Goal: Task Accomplishment & Management: Complete application form

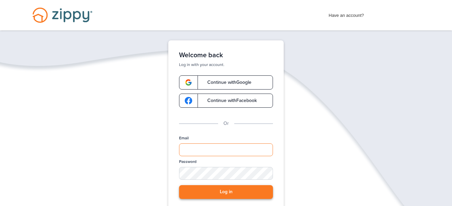
type input "**********"
click at [238, 194] on button "Log in" at bounding box center [226, 192] width 94 height 14
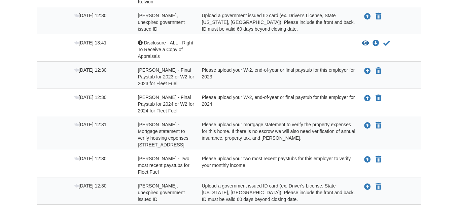
scroll to position [372, 0]
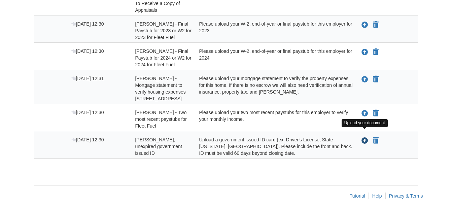
click at [364, 138] on icon "Upload Robert Peterson - Valid, unexpired government issued ID" at bounding box center [364, 141] width 7 height 7
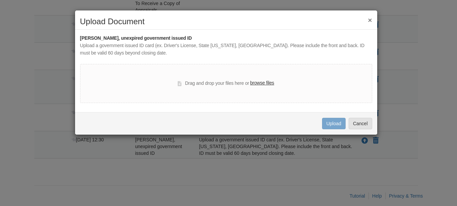
click at [264, 82] on label "browse files" at bounding box center [262, 82] width 24 height 7
click at [0, 0] on input "browse files" at bounding box center [0, 0] width 0 height 0
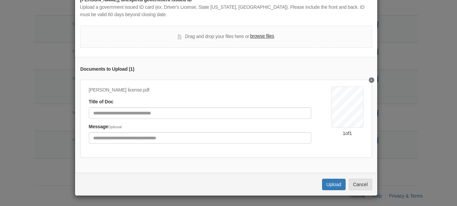
scroll to position [43, 0]
click at [333, 183] on button "Upload" at bounding box center [334, 184] width 24 height 11
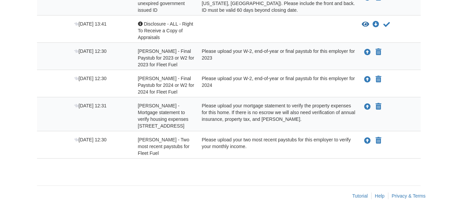
scroll to position [345, 0]
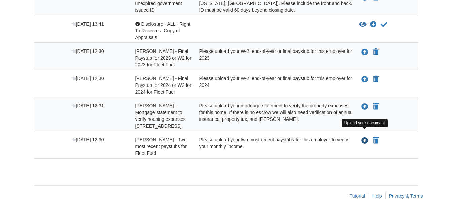
click at [363, 138] on icon "Upload Robert Peterson - Two most recent paystubs for Fleet Fuel" at bounding box center [364, 141] width 7 height 7
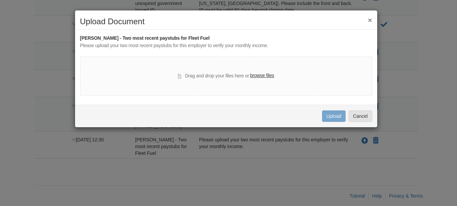
click at [267, 76] on label "browse files" at bounding box center [262, 75] width 24 height 7
click at [0, 0] on input "browse files" at bounding box center [0, 0] width 0 height 0
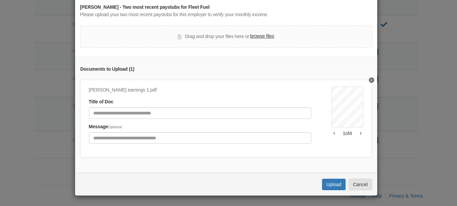
scroll to position [36, 0]
click at [358, 131] on button "button" at bounding box center [361, 133] width 6 height 4
click at [357, 183] on button "Cancel" at bounding box center [360, 184] width 24 height 11
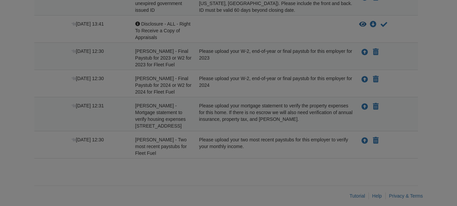
scroll to position [0, 0]
click at [259, 31] on div at bounding box center [228, 103] width 457 height 206
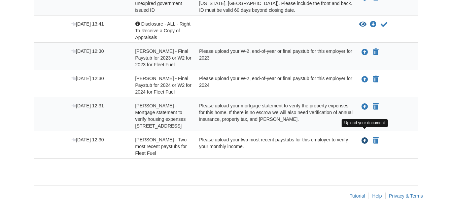
click at [365, 138] on icon "Upload Robert Peterson - Two most recent paystubs for Fleet Fuel" at bounding box center [364, 141] width 7 height 7
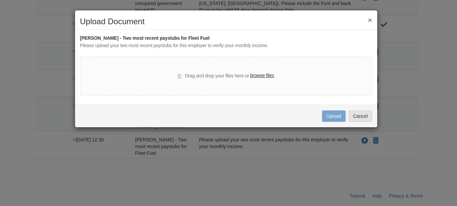
click at [269, 75] on label "browse files" at bounding box center [262, 75] width 24 height 7
click at [0, 0] on input "browse files" at bounding box center [0, 0] width 0 height 0
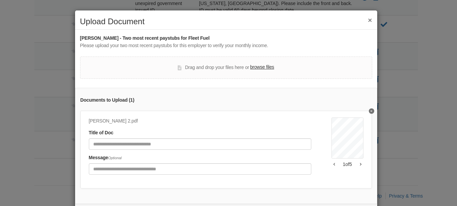
click at [358, 163] on button "button" at bounding box center [361, 164] width 6 height 4
click at [360, 163] on icon "button" at bounding box center [361, 163] width 2 height 3
click at [363, 170] on div "Bobby wages 2.pdf Title of Doc Message Optional 1 of 5" at bounding box center [225, 150] width 291 height 78
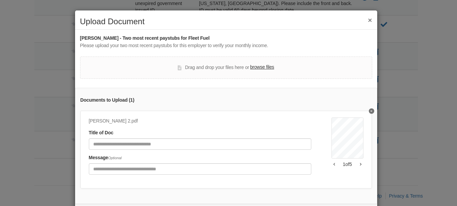
click at [364, 169] on div "Documents to Upload ( 1 ) Bobby wages 2.pdf Title of Doc Message Optional 1 of 5" at bounding box center [226, 146] width 302 height 116
click at [332, 180] on div "Bobby wages 2.pdf Title of Doc Message Optional 1 of 5" at bounding box center [225, 150] width 291 height 78
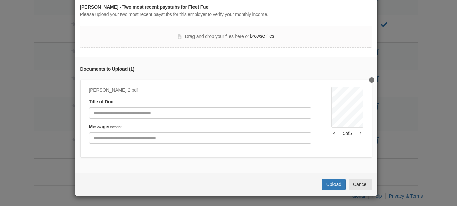
drag, startPoint x: 391, startPoint y: 177, endPoint x: 327, endPoint y: 129, distance: 80.3
click at [333, 132] on icon "button" at bounding box center [333, 133] width 1 height 3
click at [360, 132] on icon "button" at bounding box center [361, 133] width 2 height 3
click at [332, 183] on button "Upload" at bounding box center [334, 184] width 24 height 11
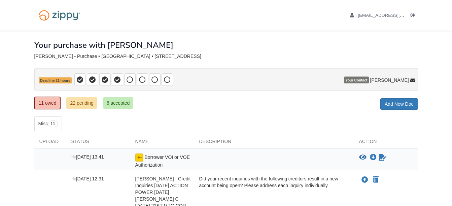
scroll to position [318, 0]
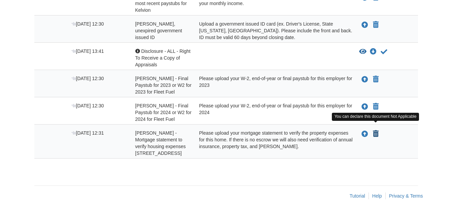
click at [376, 131] on icon "Declare Robert Peterson - Mortgage statement to verify housing expenses 4390 E …" at bounding box center [376, 134] width 6 height 7
type input "**********"
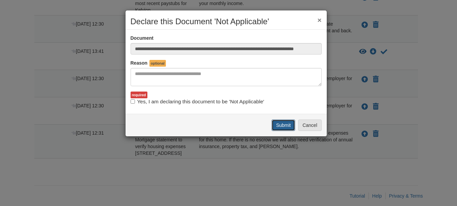
click at [290, 127] on button "Submit" at bounding box center [283, 124] width 24 height 11
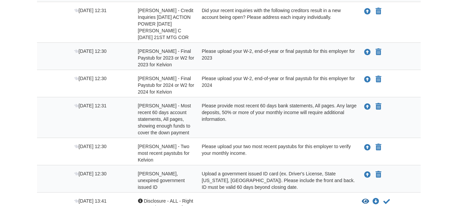
scroll to position [284, 0]
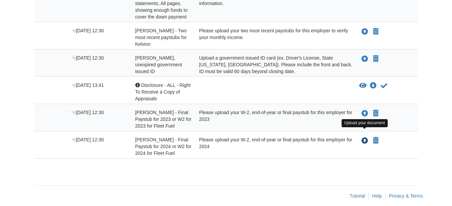
click at [364, 138] on icon "Upload Robert Peterson - Final Paystub for 2024 or W2 for 2024 for Fleet Fuel" at bounding box center [364, 141] width 7 height 7
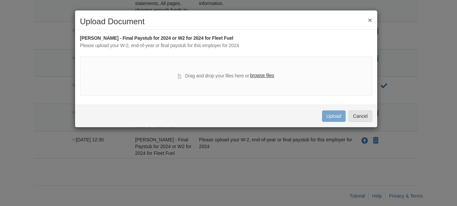
click at [262, 74] on label "browse files" at bounding box center [262, 75] width 24 height 7
click at [0, 0] on input "browse files" at bounding box center [0, 0] width 0 height 0
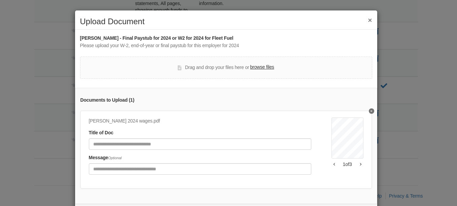
click at [360, 163] on icon "button" at bounding box center [360, 164] width 1 height 3
click at [360, 163] on icon "button" at bounding box center [361, 163] width 2 height 3
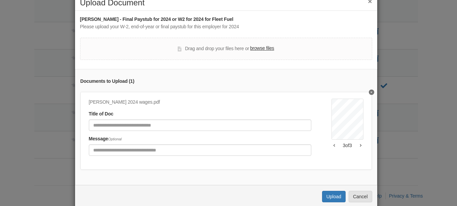
scroll to position [36, 0]
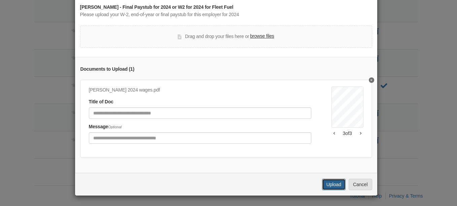
click at [334, 186] on button "Upload" at bounding box center [334, 184] width 24 height 11
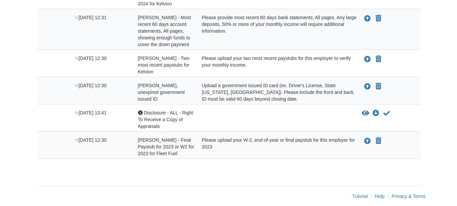
scroll to position [257, 0]
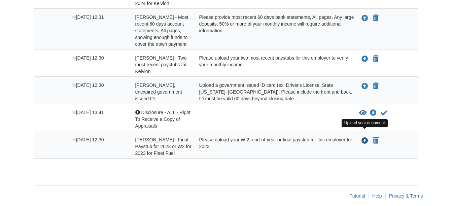
click at [365, 138] on icon "Upload Robert Peterson - Final Paystub for 2023 or W2 for 2023 for Fleet Fuel" at bounding box center [364, 141] width 7 height 7
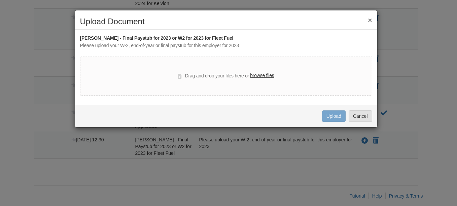
click at [258, 76] on label "browse files" at bounding box center [262, 75] width 24 height 7
click at [0, 0] on input "browse files" at bounding box center [0, 0] width 0 height 0
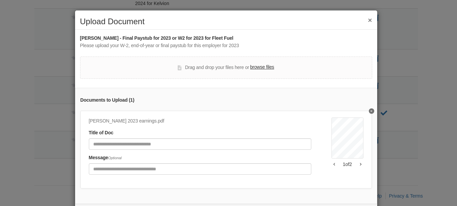
click at [360, 164] on icon "button" at bounding box center [361, 163] width 2 height 3
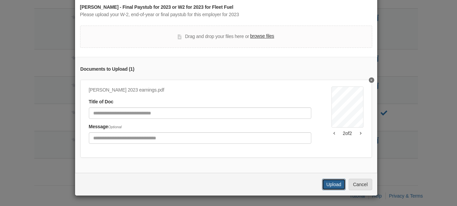
click at [336, 185] on button "Upload" at bounding box center [334, 184] width 24 height 11
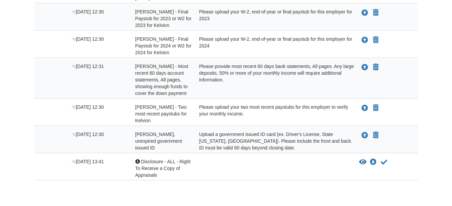
scroll to position [196, 0]
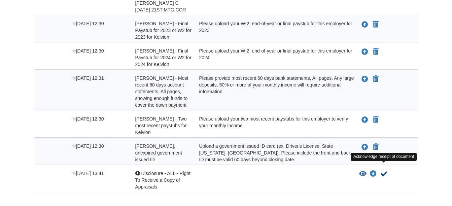
click at [383, 171] on icon "Acknowledge receipt of document" at bounding box center [383, 174] width 7 height 7
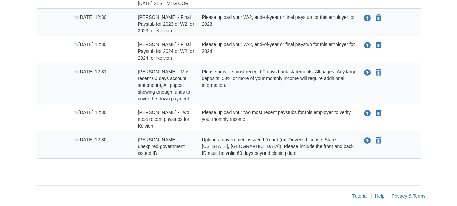
scroll to position [202, 0]
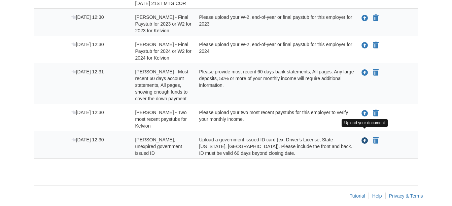
click at [364, 138] on icon "Upload Brian Barnett - Valid, unexpired government issued ID" at bounding box center [364, 141] width 7 height 7
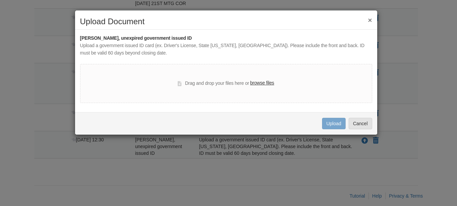
click at [266, 82] on label "browse files" at bounding box center [262, 82] width 24 height 7
click at [0, 0] on input "browse files" at bounding box center [0, 0] width 0 height 0
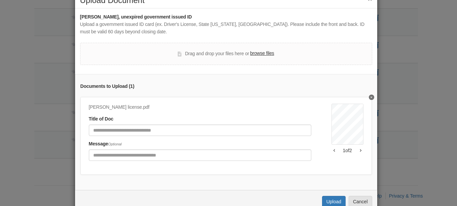
scroll to position [43, 0]
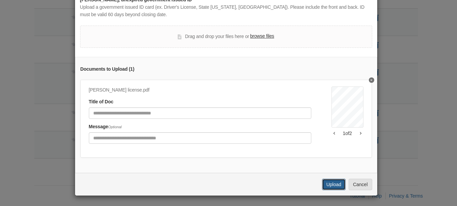
click at [331, 181] on button "Upload" at bounding box center [334, 184] width 24 height 11
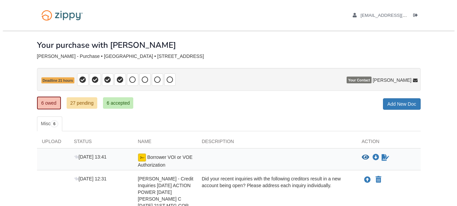
scroll to position [175, 0]
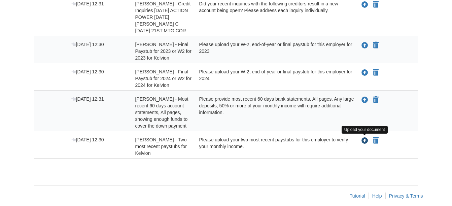
click at [364, 140] on icon "Upload Brian Barnett - Two most recent paystubs for Kelvion" at bounding box center [364, 141] width 7 height 7
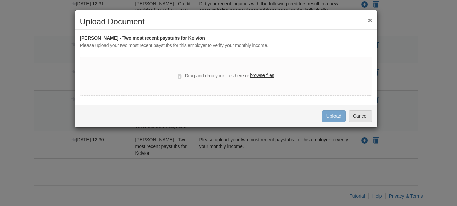
click at [261, 75] on label "browse files" at bounding box center [262, 75] width 24 height 7
click at [0, 0] on input "browse files" at bounding box center [0, 0] width 0 height 0
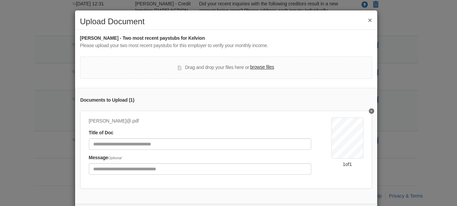
click at [259, 66] on label "browse files" at bounding box center [262, 67] width 24 height 7
click at [0, 0] on input "browse files" at bounding box center [0, 0] width 0 height 0
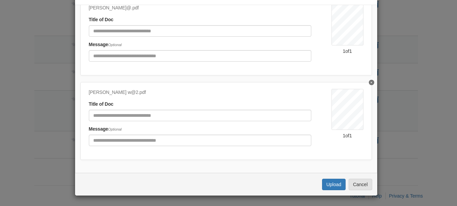
scroll to position [37, 0]
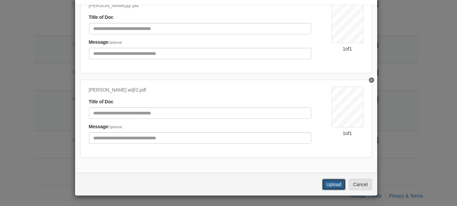
click at [331, 185] on button "Upload" at bounding box center [334, 184] width 24 height 11
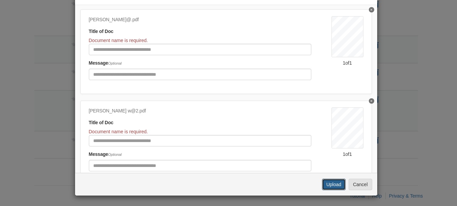
scroll to position [0, 0]
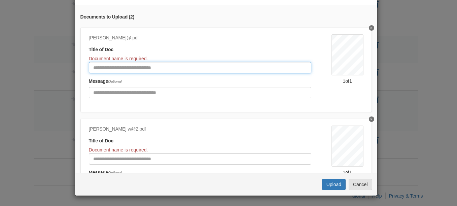
click at [140, 68] on input "Document Title" at bounding box center [200, 67] width 222 height 11
type input "*****"
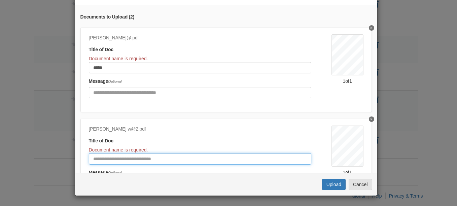
click at [115, 162] on input "Document Title" at bounding box center [200, 158] width 222 height 11
type input "*******"
click button "Upload" at bounding box center [334, 184] width 24 height 11
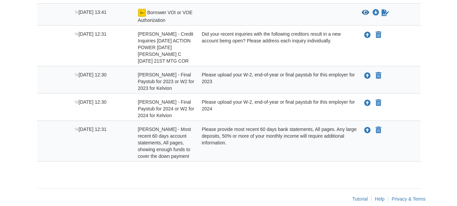
scroll to position [146, 0]
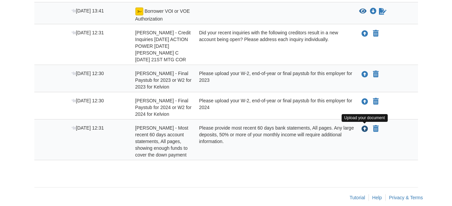
click at [365, 128] on icon "Upload Brian Barnett - Most recent 60 days account statements, All pages, showi…" at bounding box center [364, 129] width 7 height 7
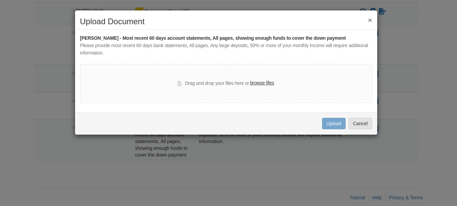
click at [254, 82] on label "browse files" at bounding box center [262, 82] width 24 height 7
click at [0, 0] on input "browse files" at bounding box center [0, 0] width 0 height 0
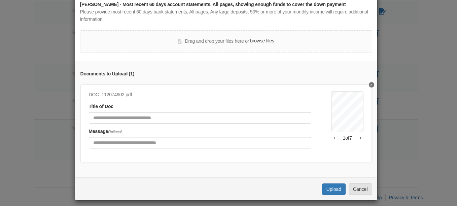
scroll to position [43, 0]
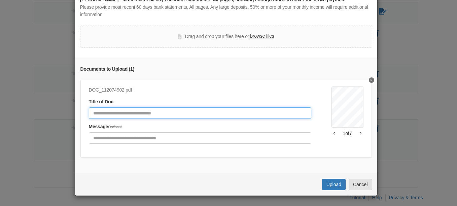
click at [133, 108] on input "Document Title" at bounding box center [200, 112] width 222 height 11
type input "**********"
click button "Upload" at bounding box center [334, 184] width 24 height 11
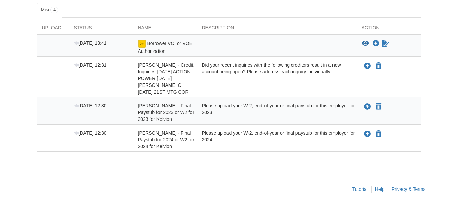
scroll to position [114, 0]
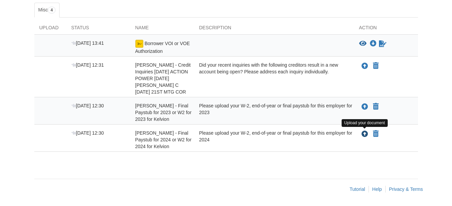
click at [363, 133] on icon "Upload Brian Barnett - Final Paystub for 2024 or W2 for 2024 for Kelvion" at bounding box center [364, 134] width 7 height 7
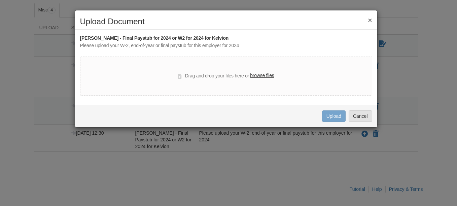
click at [254, 76] on label "browse files" at bounding box center [262, 75] width 24 height 7
click at [0, 0] on input "browse files" at bounding box center [0, 0] width 0 height 0
click at [367, 21] on h2 "Upload Document" at bounding box center [226, 21] width 292 height 9
click at [271, 75] on label "browse files" at bounding box center [262, 75] width 24 height 7
click at [0, 0] on input "browse files" at bounding box center [0, 0] width 0 height 0
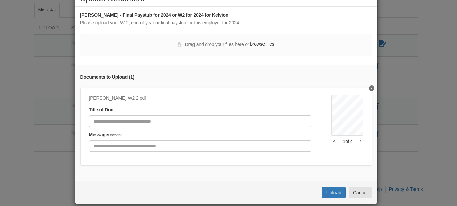
scroll to position [34, 0]
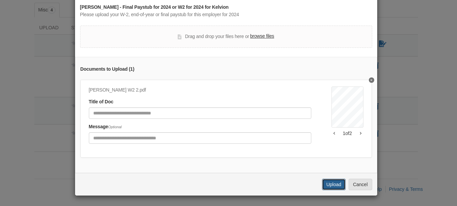
click at [338, 187] on button "Upload" at bounding box center [334, 184] width 24 height 11
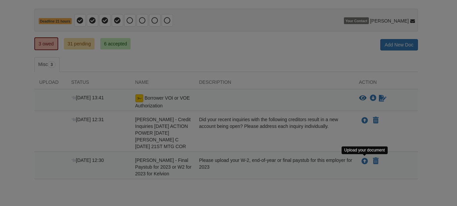
scroll to position [59, 0]
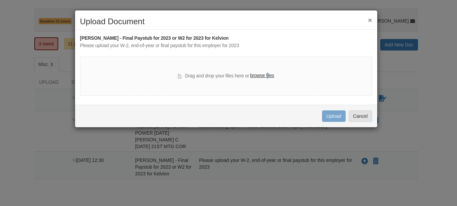
drag, startPoint x: 268, startPoint y: 74, endPoint x: 264, endPoint y: 75, distance: 3.9
click at [265, 74] on label "browse files" at bounding box center [262, 75] width 24 height 7
drag, startPoint x: 264, startPoint y: 75, endPoint x: 269, endPoint y: 76, distance: 4.4
click at [269, 76] on label "browse files" at bounding box center [262, 75] width 24 height 7
click at [0, 0] on input "browse files" at bounding box center [0, 0] width 0 height 0
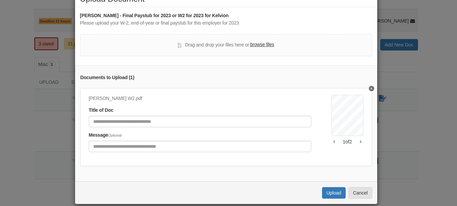
scroll to position [36, 0]
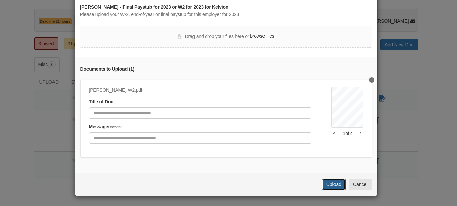
click at [322, 186] on button "Upload" at bounding box center [334, 184] width 24 height 11
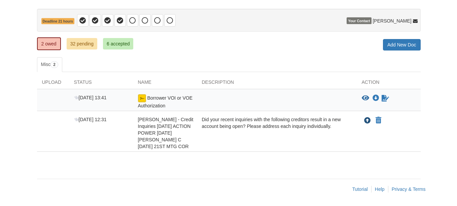
scroll to position [59, 0]
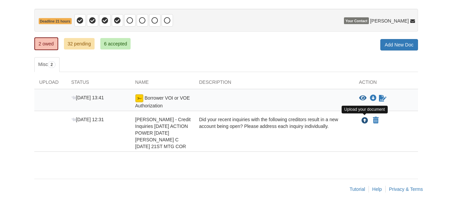
click at [366, 121] on icon "Upload Brian Barnett - Credit Inquiries 7/09/25 ACTION POWER 7/08/25 JIM GLOVER…" at bounding box center [364, 120] width 7 height 7
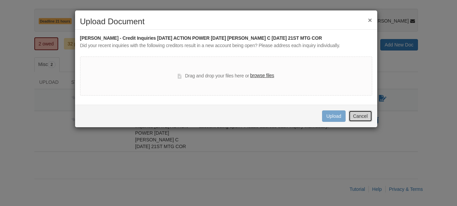
click at [369, 119] on button "Cancel" at bounding box center [360, 115] width 24 height 11
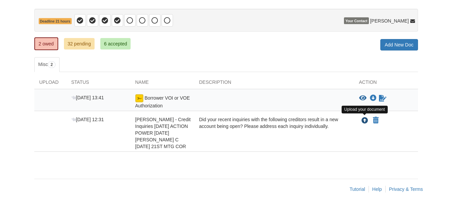
click at [367, 118] on icon "Upload Brian Barnett - Credit Inquiries 7/09/25 ACTION POWER 7/08/25 JIM GLOVER…" at bounding box center [364, 120] width 7 height 7
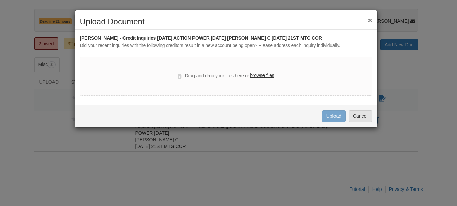
click at [273, 74] on label "browse files" at bounding box center [262, 75] width 24 height 7
click at [0, 0] on input "browse files" at bounding box center [0, 0] width 0 height 0
click at [261, 75] on label "browse files" at bounding box center [262, 75] width 24 height 7
click at [0, 0] on input "browse files" at bounding box center [0, 0] width 0 height 0
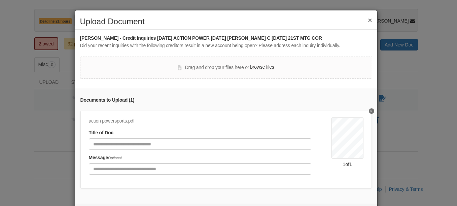
scroll to position [34, 0]
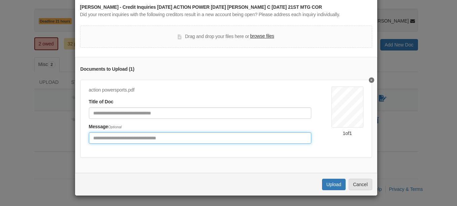
click at [151, 138] on input "Include any comments on this document" at bounding box center [200, 137] width 222 height 11
click at [204, 139] on input "**********" at bounding box center [200, 137] width 222 height 11
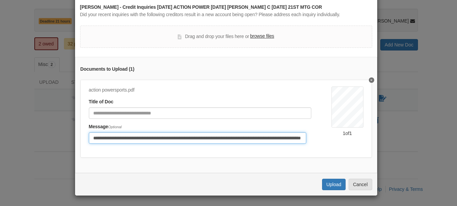
scroll to position [0, 54]
type input "**********"
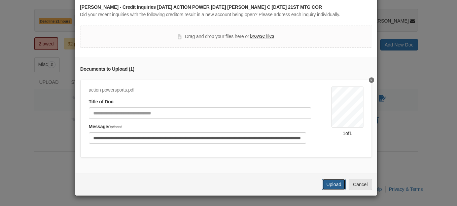
click at [337, 189] on button "Upload" at bounding box center [334, 184] width 24 height 11
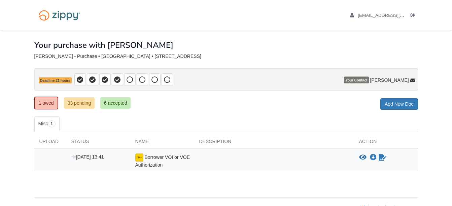
scroll to position [18, 0]
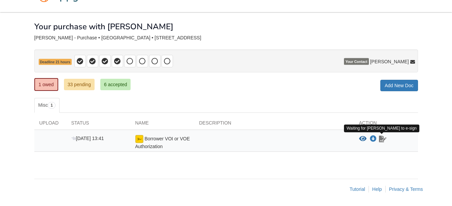
click at [382, 140] on icon "Waiting for your co-borrower to e-sign" at bounding box center [382, 139] width 7 height 7
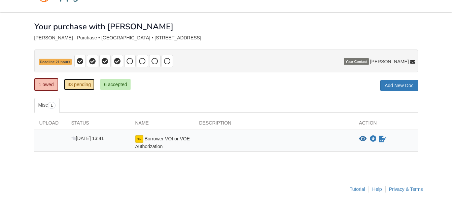
click at [93, 86] on link "33 pending" at bounding box center [79, 84] width 31 height 11
